Goal: Navigation & Orientation: Find specific page/section

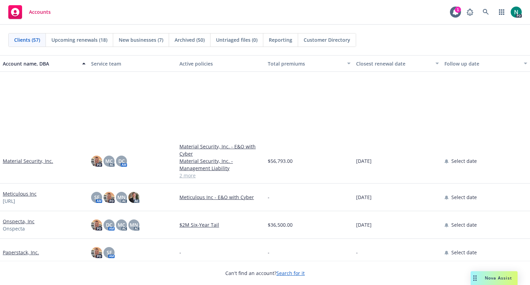
scroll to position [923, 0]
